Goal: Check status: Check status

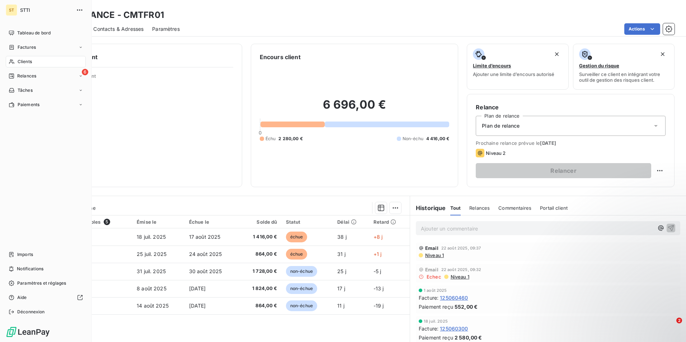
click at [22, 60] on span "Clients" at bounding box center [25, 62] width 14 height 6
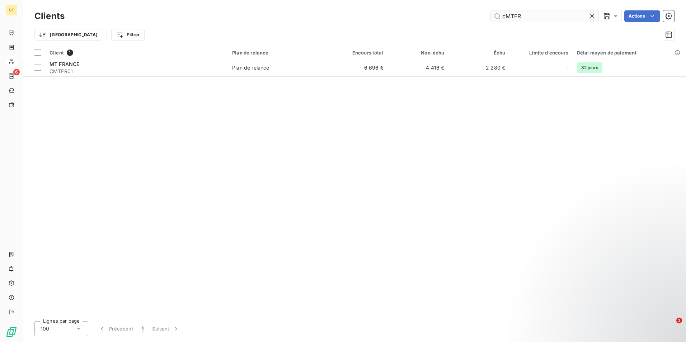
click at [531, 14] on input "cMTFR" at bounding box center [545, 15] width 108 height 11
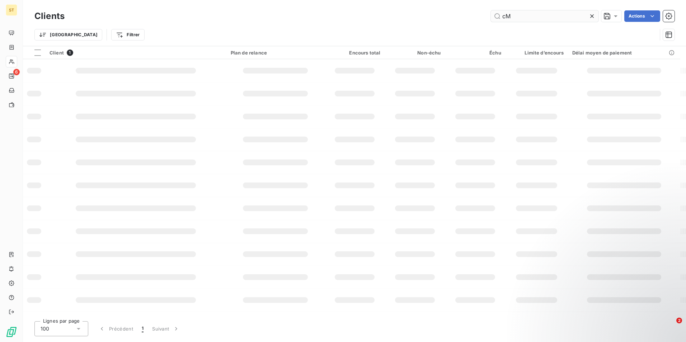
type input "c"
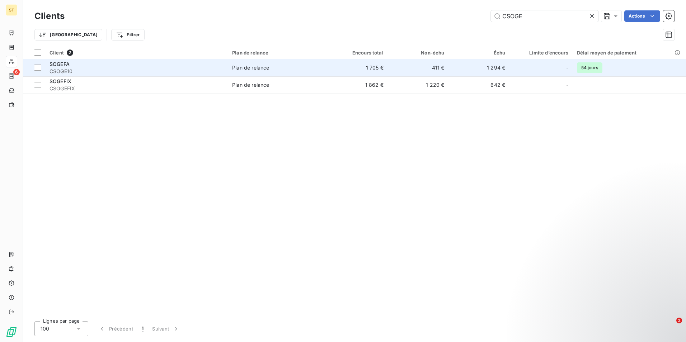
type input "CSOGE"
click at [109, 68] on span "CSOGE10" at bounding box center [137, 71] width 174 height 7
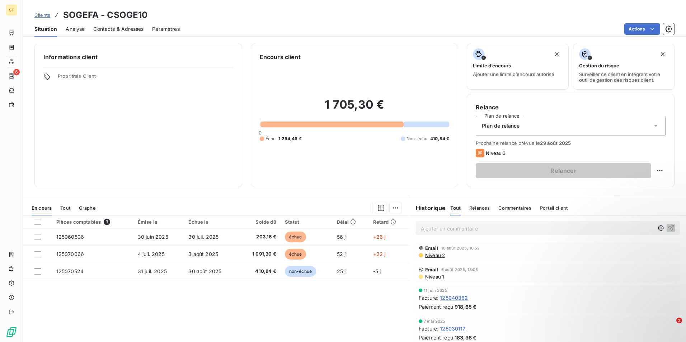
scroll to position [1, 0]
click at [657, 170] on html "ST 6 Clients SOGEFA - CSOGE10 Situation Analyse Contacts & Adresses Paramètres …" at bounding box center [343, 171] width 686 height 342
click at [619, 190] on div "Replanifier cette action" at bounding box center [625, 186] width 64 height 11
select select "7"
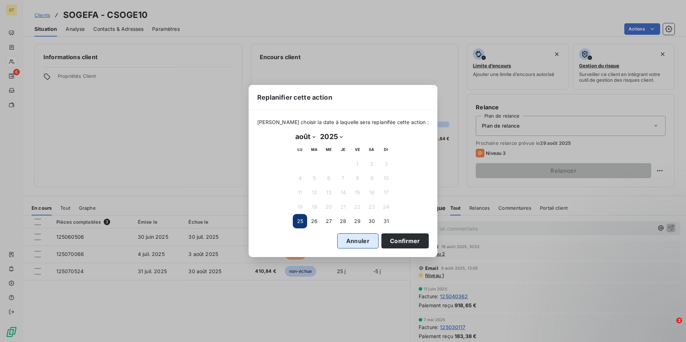
click at [344, 239] on button "Annuler" at bounding box center [357, 241] width 41 height 15
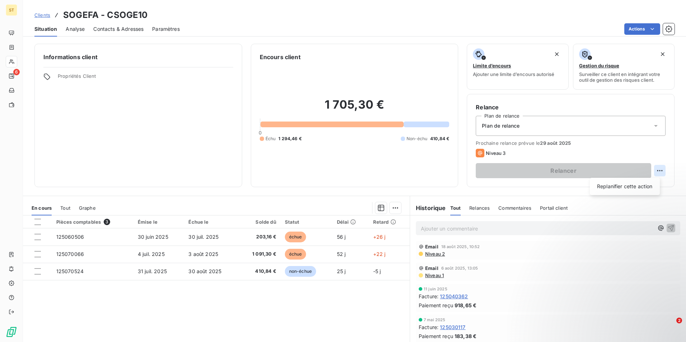
click at [659, 169] on html "ST 6 Clients SOGEFA - CSOGE10 Situation Analyse Contacts & Adresses Paramètres …" at bounding box center [343, 171] width 686 height 342
click at [388, 6] on html "ST 6 Clients SOGEFA - CSOGE10 Situation Analyse Contacts & Adresses Paramètres …" at bounding box center [343, 171] width 686 height 342
